Goal: Use online tool/utility: Use online tool/utility

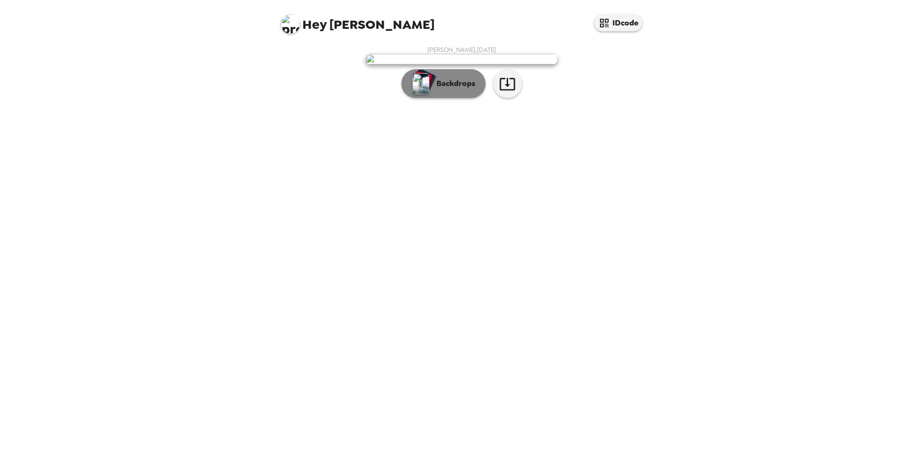
click at [467, 98] on button "Backdrops" at bounding box center [444, 83] width 84 height 29
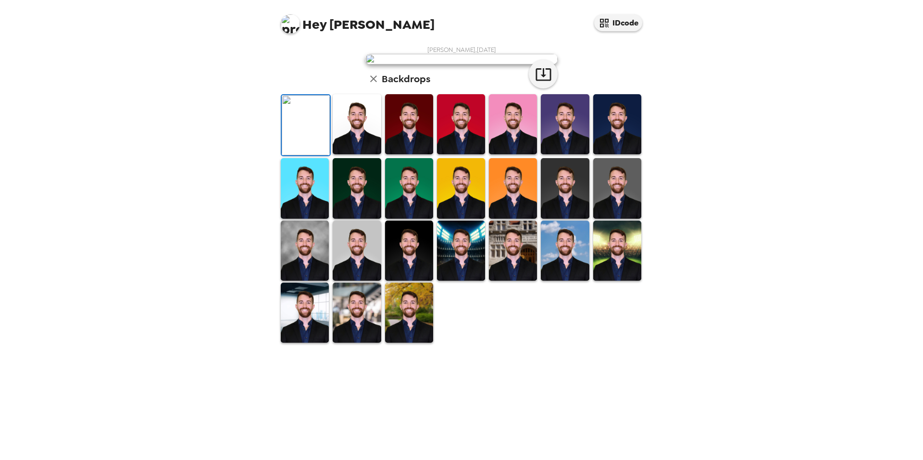
scroll to position [123, 0]
click at [353, 281] on img at bounding box center [357, 251] width 48 height 60
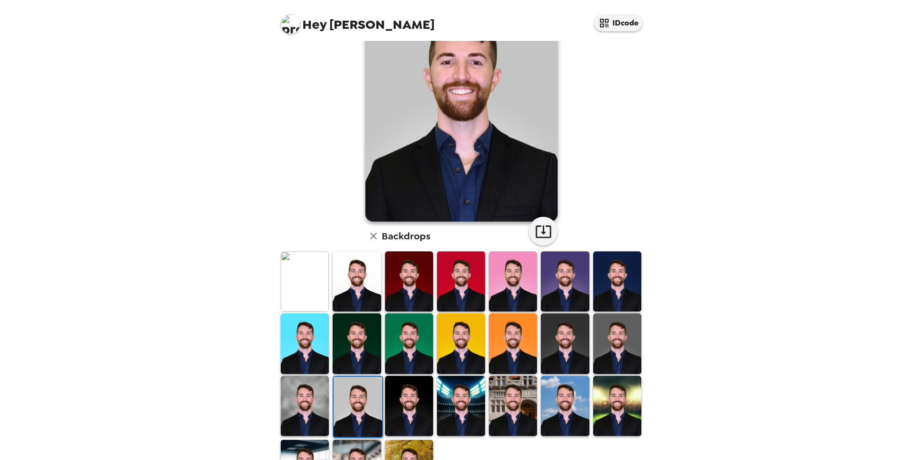
scroll to position [0, 0]
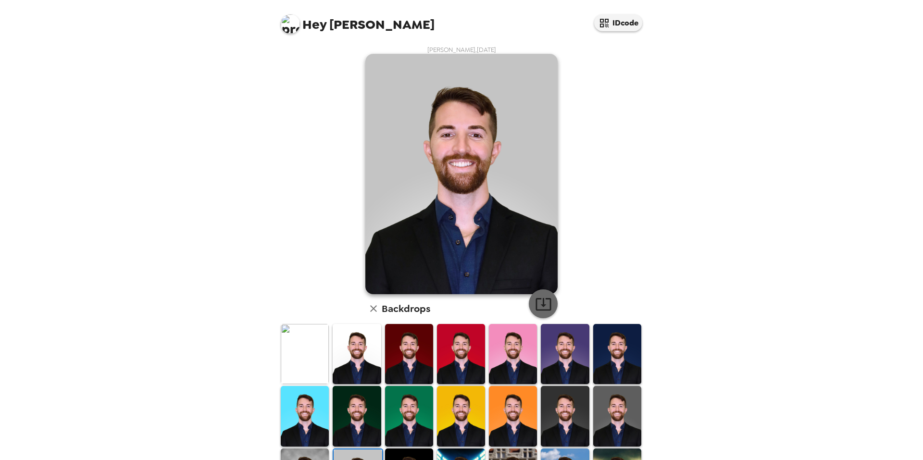
click at [535, 303] on icon "button" at bounding box center [543, 304] width 17 height 17
